Goal: Register for event/course

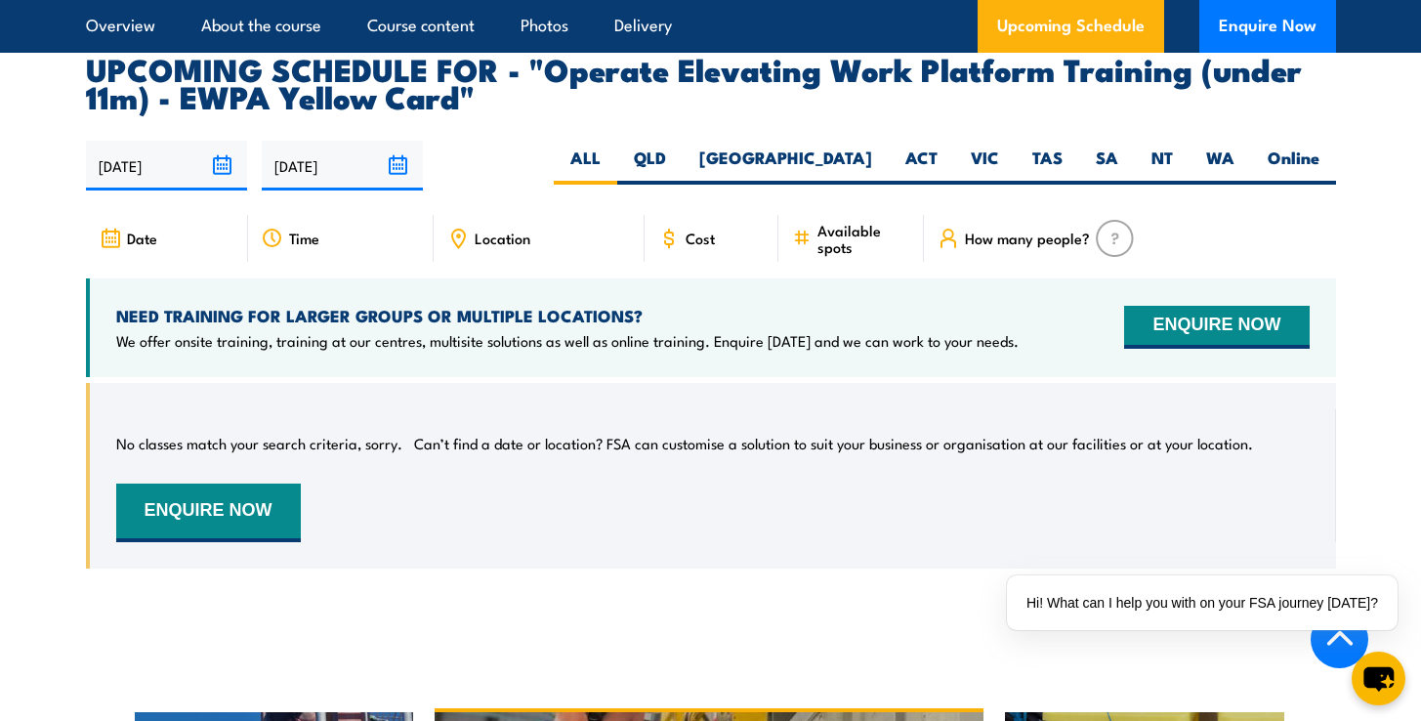
scroll to position [3132, 0]
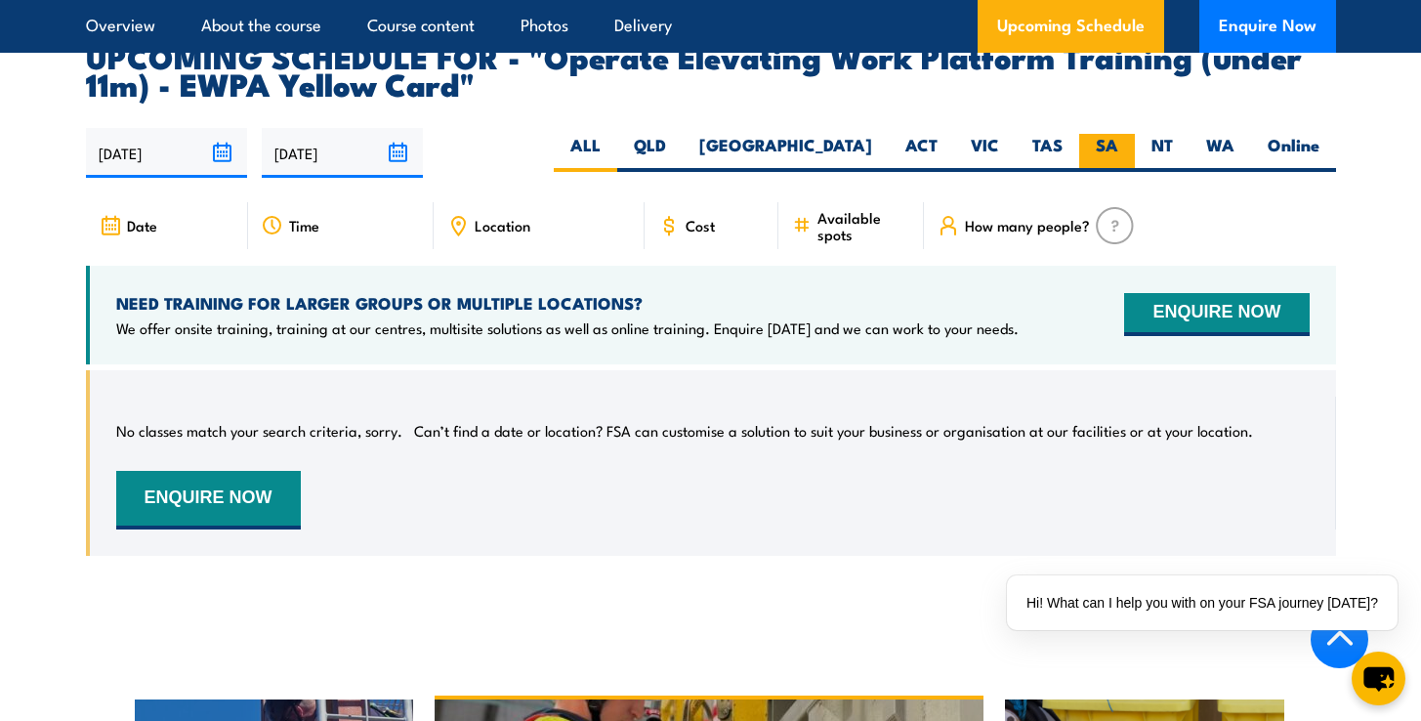
click at [1114, 134] on label "SA" at bounding box center [1107, 153] width 56 height 38
click at [1118, 134] on input "SA" at bounding box center [1124, 140] width 13 height 13
radio input "true"
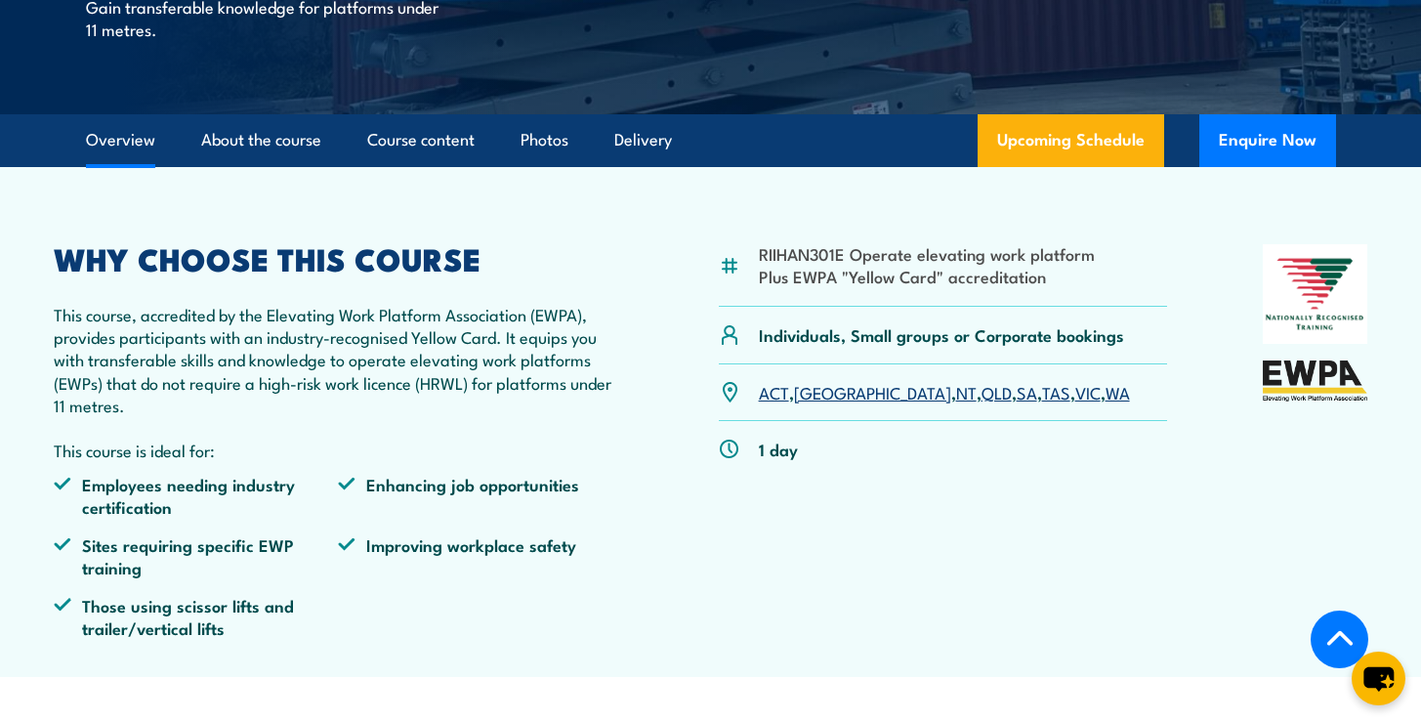
scroll to position [562, 0]
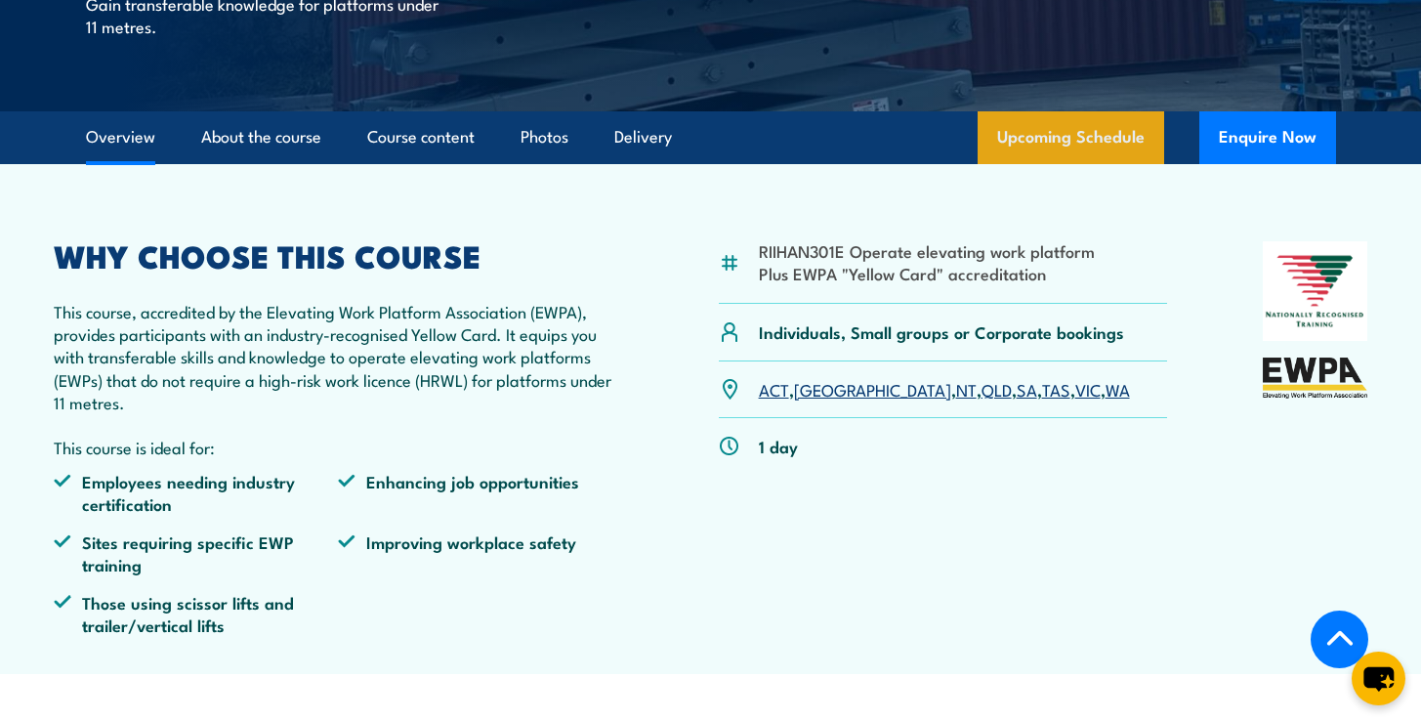
click at [1087, 134] on link "Upcoming Schedule" at bounding box center [1071, 137] width 187 height 53
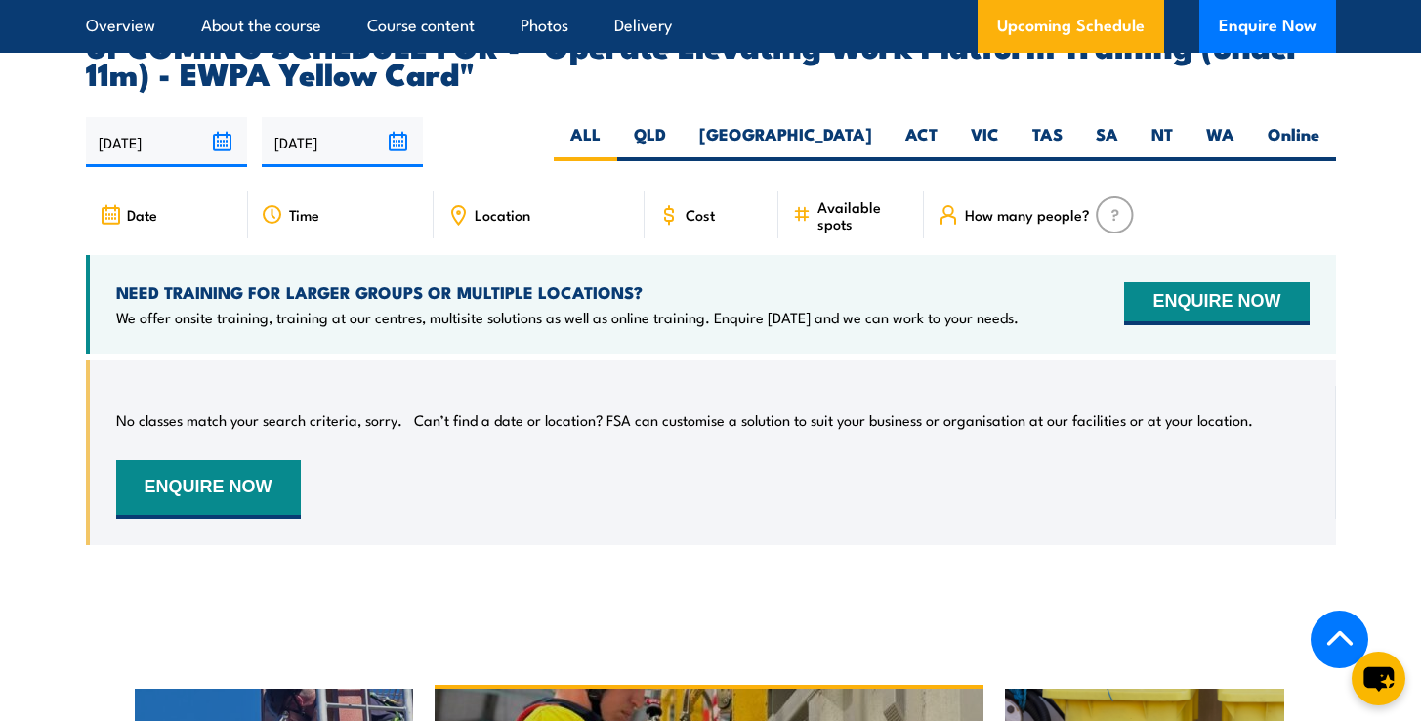
scroll to position [3143, 0]
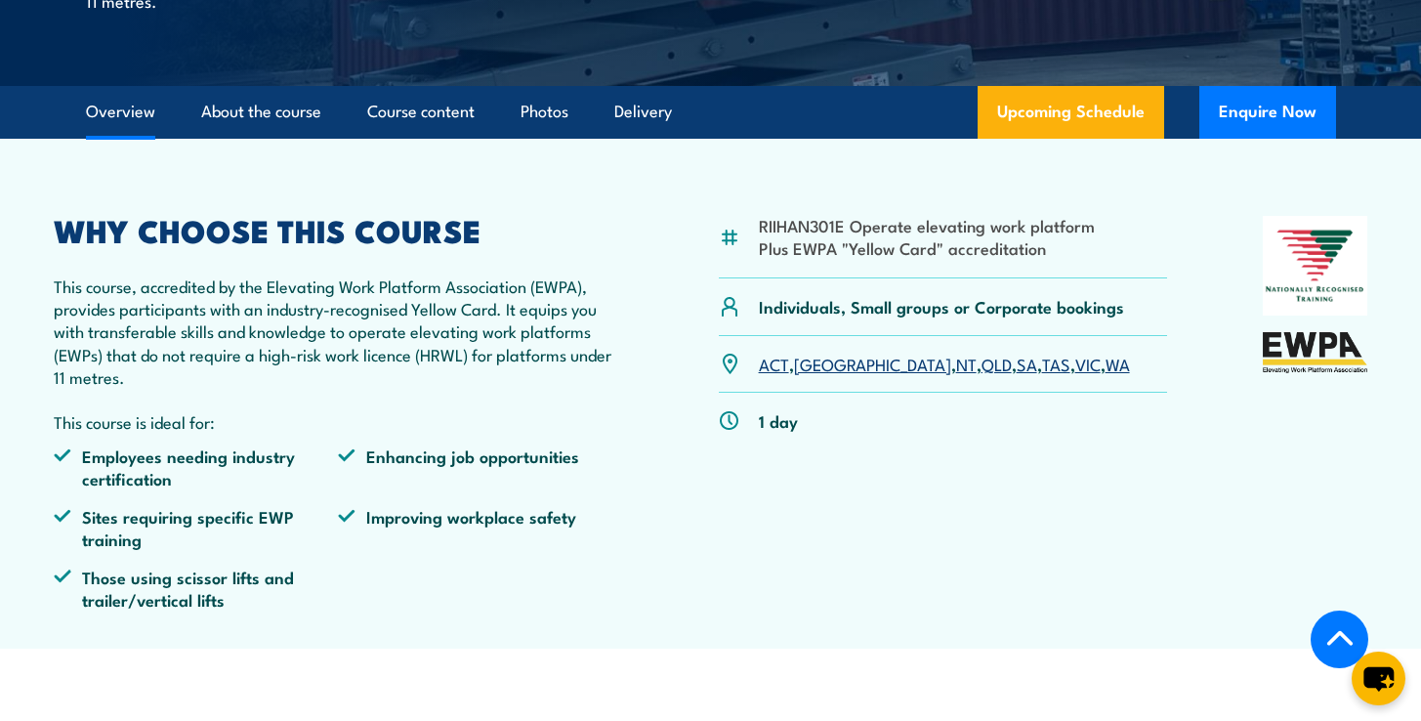
scroll to position [566, 0]
